Goal: Task Accomplishment & Management: Complete application form

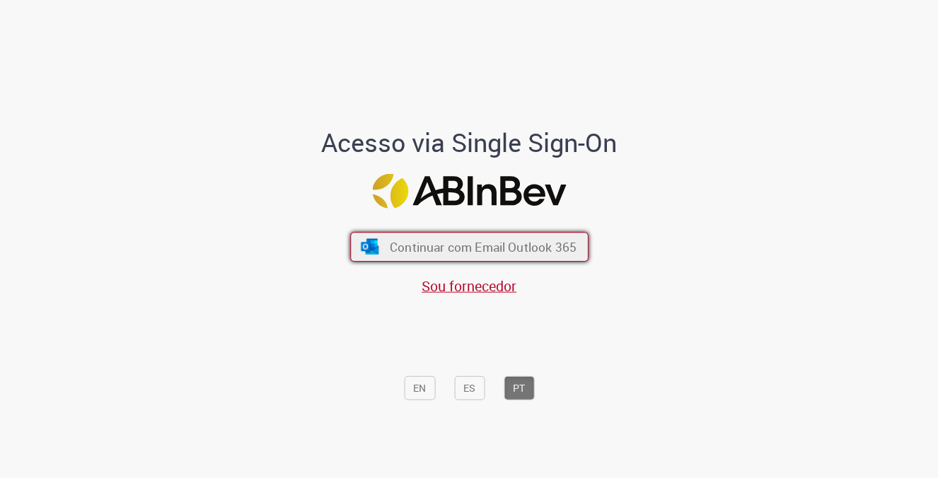
click at [447, 255] on span "Continuar com Email Outlook 365" at bounding box center [482, 247] width 187 height 16
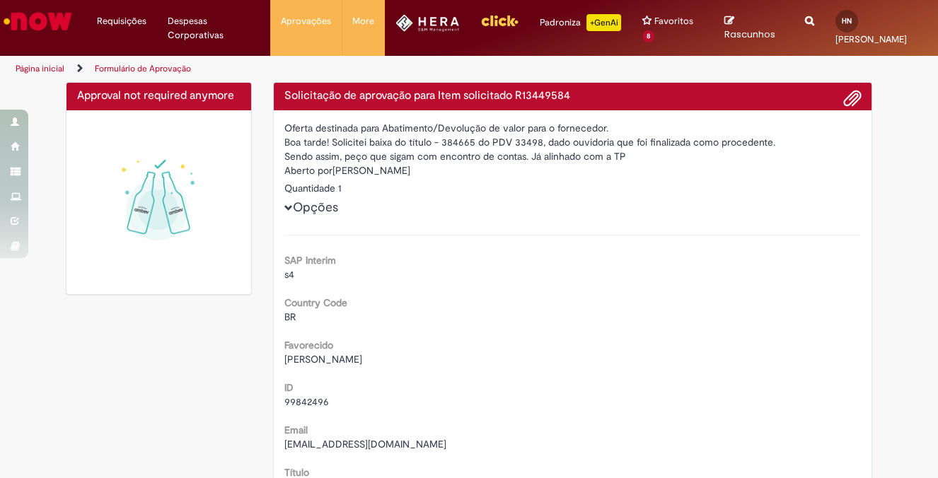
scroll to position [2, 0]
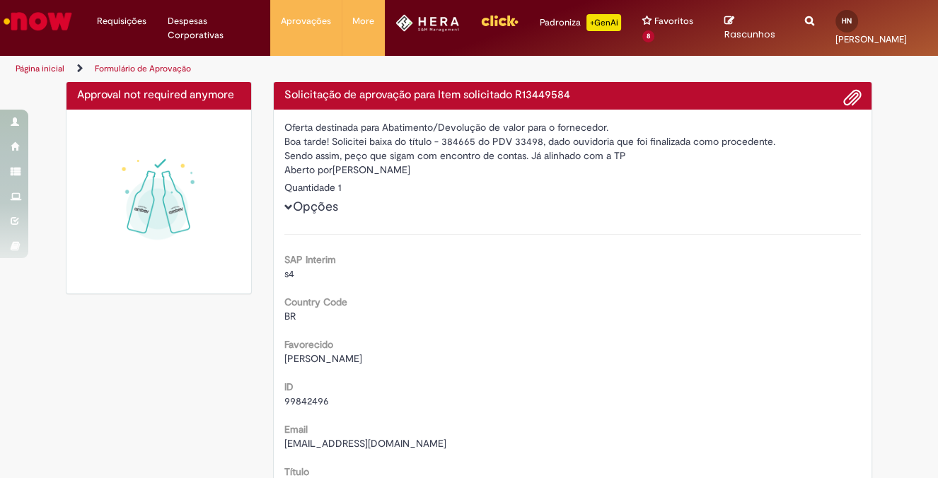
drag, startPoint x: 422, startPoint y: 171, endPoint x: 408, endPoint y: 126, distance: 47.2
click at [408, 126] on div "Oferta destinada para Abatimento/Devolução de valor para o fornecedor." at bounding box center [572, 127] width 577 height 14
drag, startPoint x: 399, startPoint y: 171, endPoint x: 401, endPoint y: 152, distance: 19.2
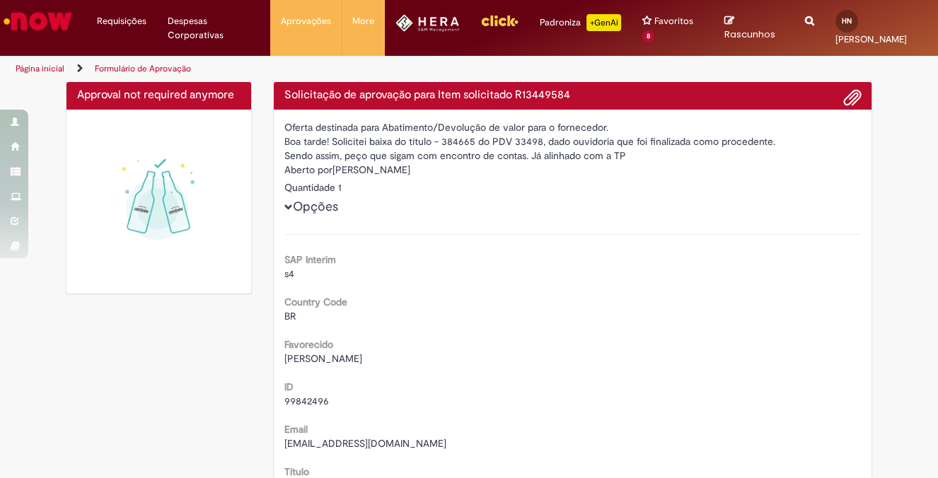
click at [401, 152] on div "Sendo assim, peço que sigam com encontro de contas. Já alinhado com a TP" at bounding box center [572, 156] width 577 height 14
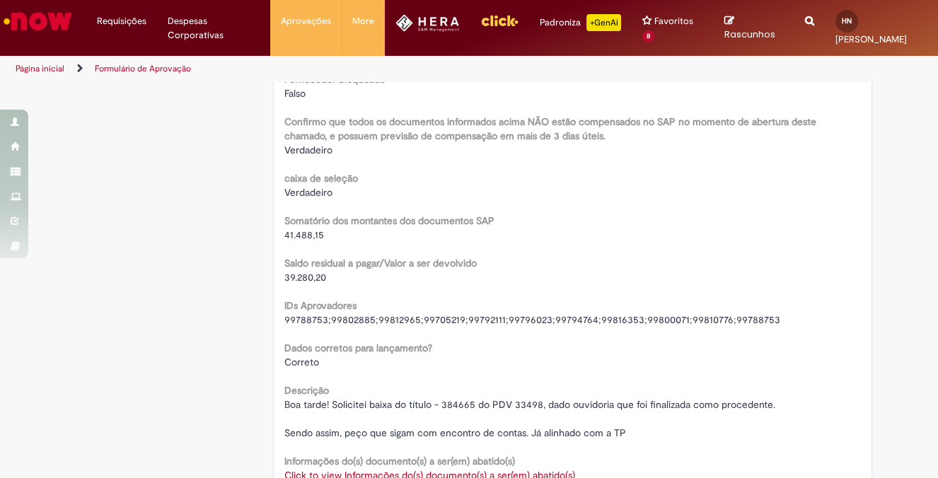
scroll to position [1196, 0]
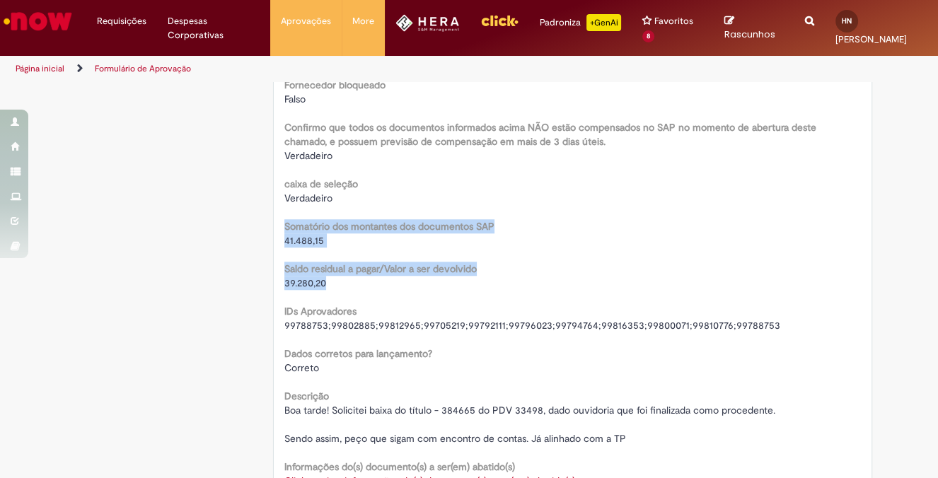
drag, startPoint x: 335, startPoint y: 279, endPoint x: 305, endPoint y: 217, distance: 69.9
click at [308, 223] on b "Somatório dos montantes dos documentos SAP" at bounding box center [389, 226] width 210 height 13
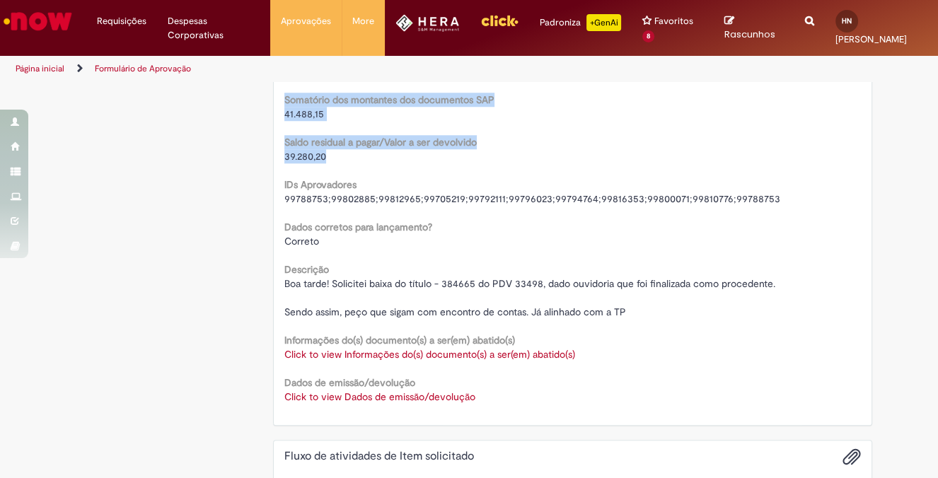
scroll to position [1325, 0]
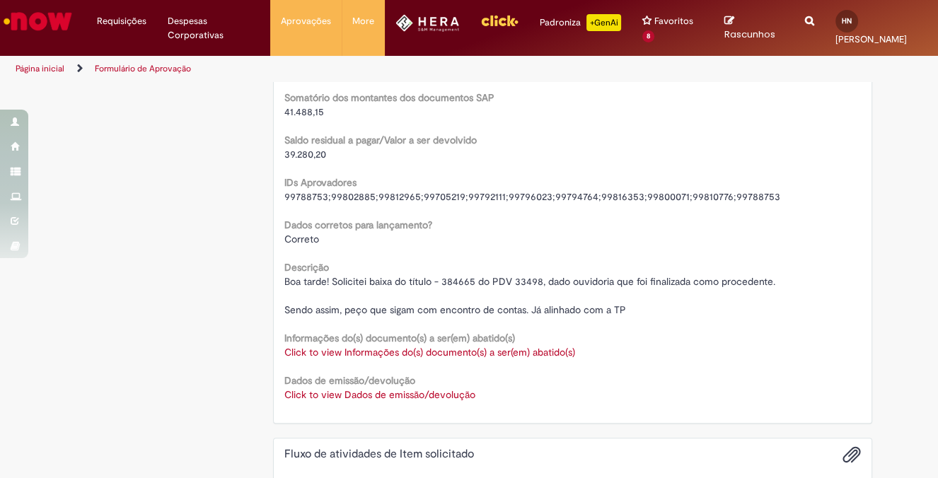
click at [343, 286] on span "Boa tarde! Solicitei baixa do título - 384665 do PDV 33498, dado ouvidoria que …" at bounding box center [529, 295] width 491 height 41
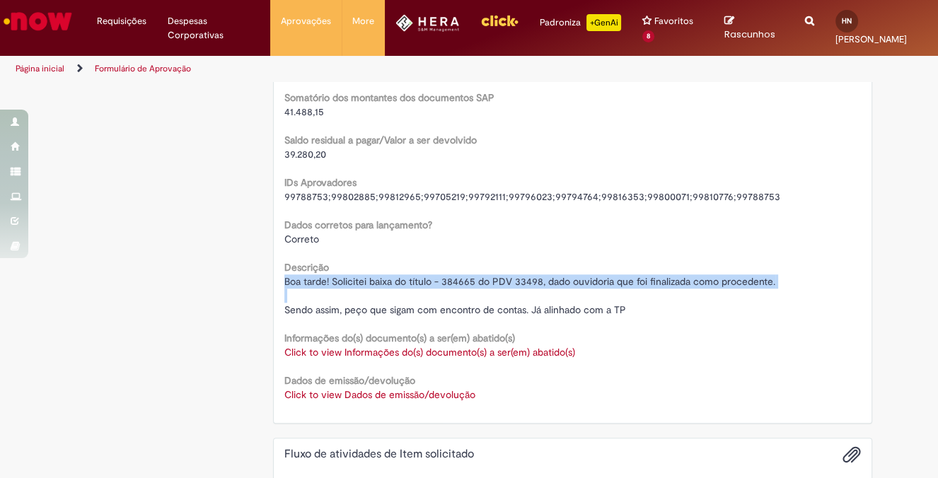
click at [343, 286] on span "Boa tarde! Solicitei baixa do título - 384665 do PDV 33498, dado ouvidoria que …" at bounding box center [529, 295] width 491 height 41
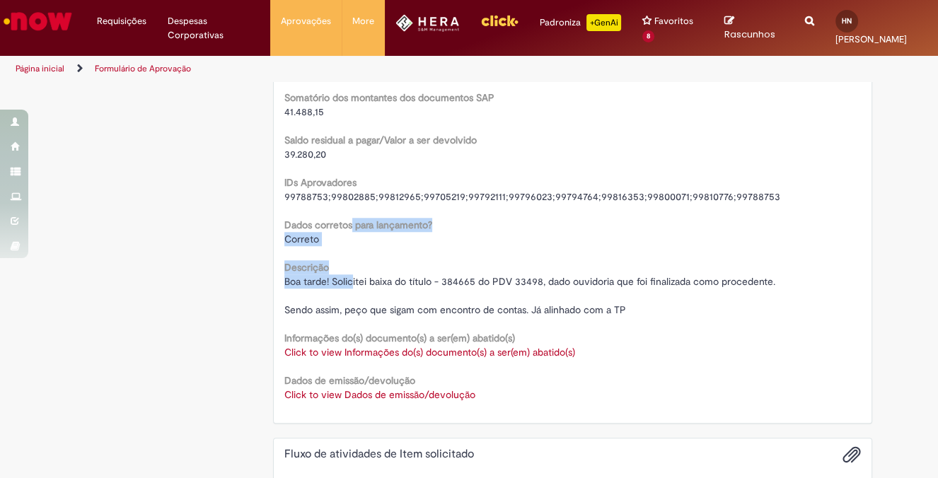
drag, startPoint x: 347, startPoint y: 280, endPoint x: 347, endPoint y: 224, distance: 56.6
click at [347, 224] on b "Dados corretos para lançamento?" at bounding box center [358, 225] width 148 height 13
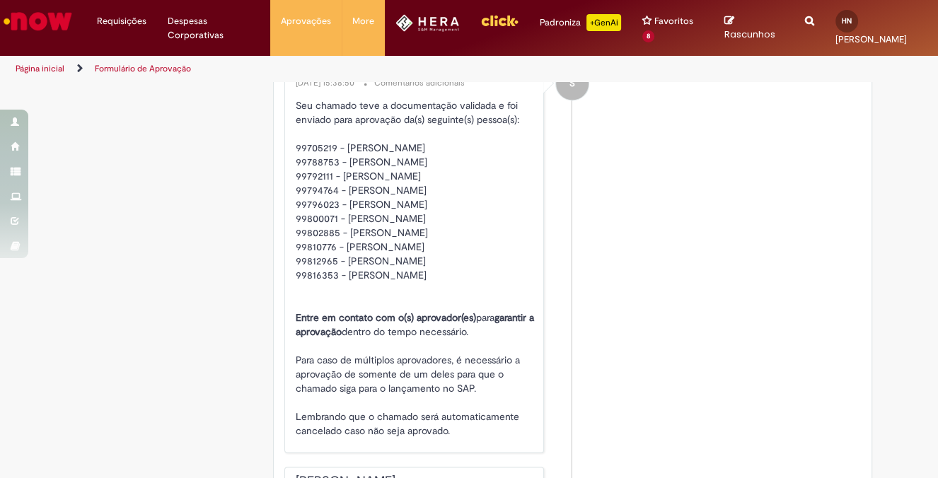
scroll to position [2319, 0]
